Goal: Register for event/course

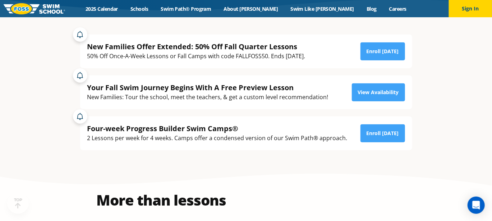
scroll to position [143, 0]
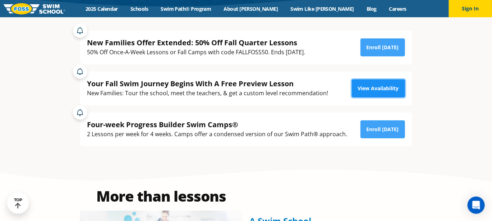
click at [382, 90] on link "View Availability" at bounding box center [378, 88] width 53 height 18
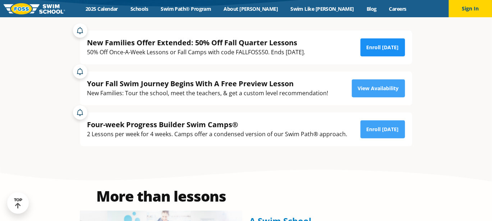
scroll to position [143, 0]
click at [402, 43] on link "Enroll [DATE]" at bounding box center [382, 47] width 45 height 18
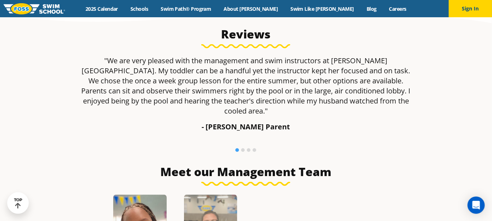
scroll to position [468, 0]
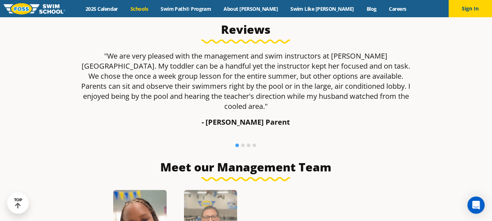
click at [154, 6] on link "Schools" at bounding box center [139, 8] width 30 height 7
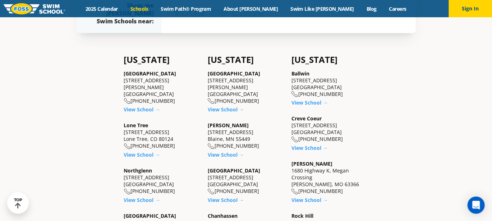
scroll to position [177, 0]
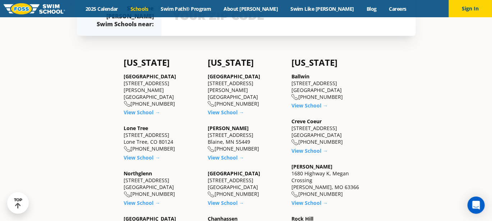
click at [206, 36] on div "View school & class schedule" at bounding box center [288, 16] width 254 height 40
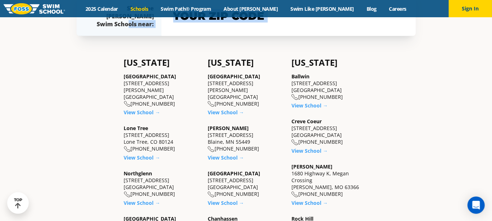
click at [206, 36] on div "View school & class schedule" at bounding box center [288, 16] width 254 height 40
click at [220, 27] on input "text" at bounding box center [288, 16] width 234 height 21
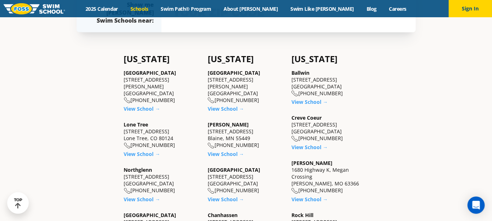
scroll to position [183, 0]
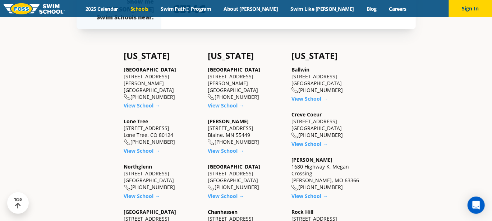
type input "63146"
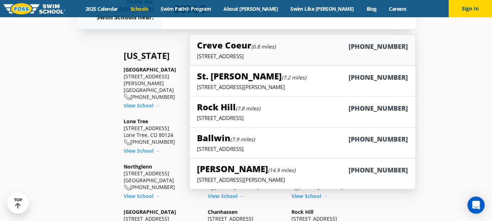
click at [245, 66] on link "Creve Coeur (0.8 miles) (314) 949-7100 12760 Olive Blvd., Creve Coeur, MO 63141" at bounding box center [302, 49] width 226 height 31
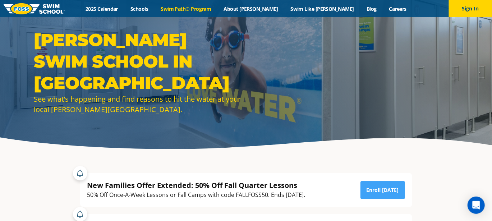
click at [194, 11] on link "Swim Path® Program" at bounding box center [185, 8] width 63 height 7
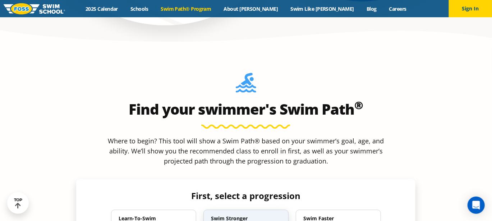
scroll to position [565, 0]
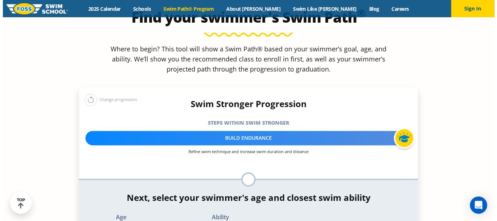
scroll to position [662, 0]
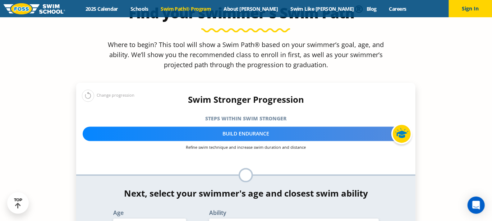
select select "4-years"
click at [155, 210] on div "Age Select Age [DEMOGRAPHIC_DATA] months - 1 year 1 year 2 years 3 years 4 year…" at bounding box center [149, 222] width 89 height 24
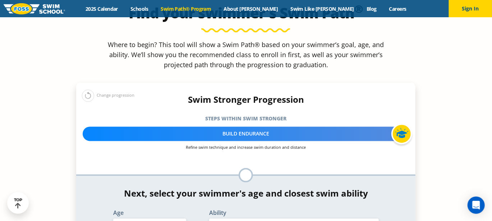
select select "4-years-i-would-be-comfortable-if-my-child-fell-in-the-water-and-confident-that…"
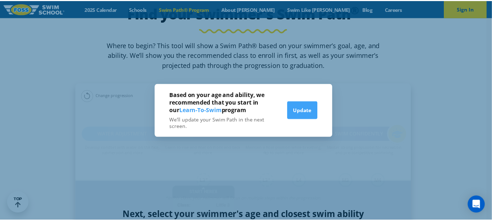
scroll to position [668, 0]
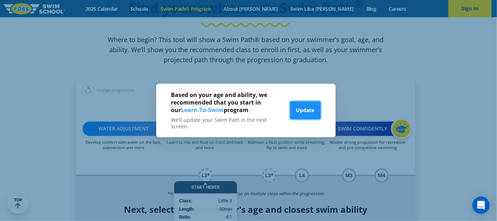
click at [302, 110] on button "Update" at bounding box center [305, 110] width 31 height 18
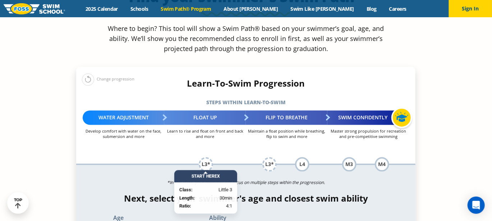
scroll to position [663, 0]
